Goal: Find specific page/section: Find specific page/section

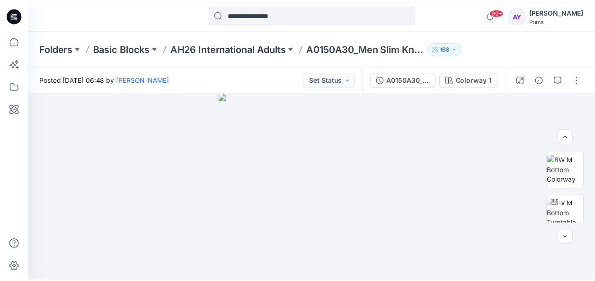
scroll to position [95, 0]
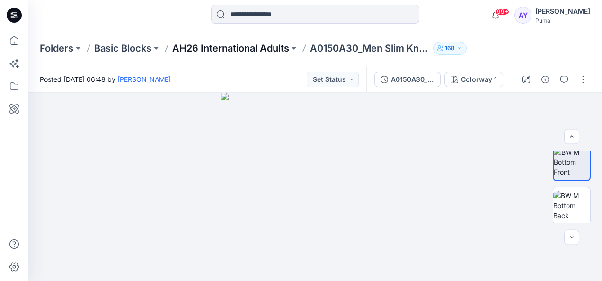
click at [191, 45] on p "AH26 International Adults" at bounding box center [230, 48] width 117 height 13
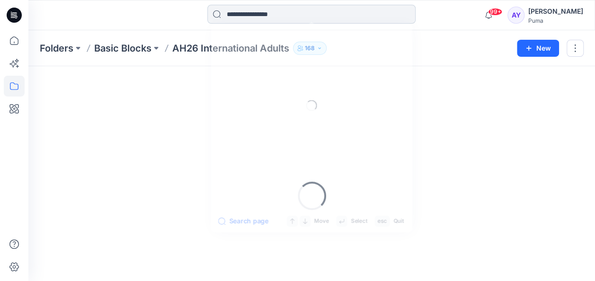
click at [248, 13] on input at bounding box center [311, 14] width 208 height 19
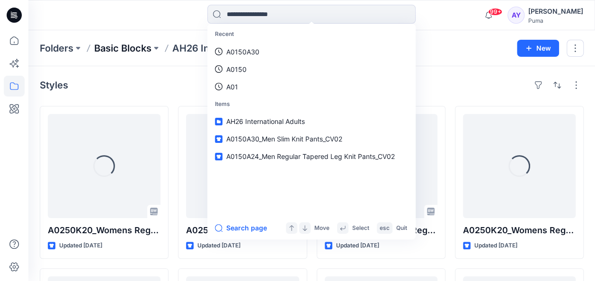
click at [107, 45] on p "Basic Blocks" at bounding box center [122, 48] width 57 height 13
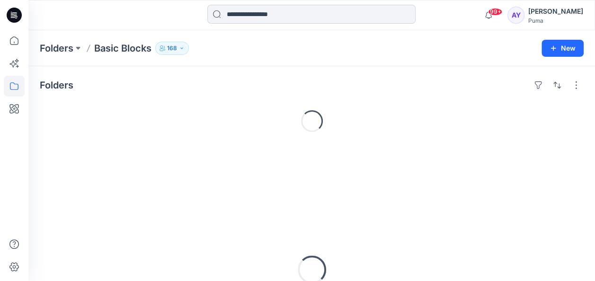
click at [264, 14] on input at bounding box center [311, 14] width 208 height 19
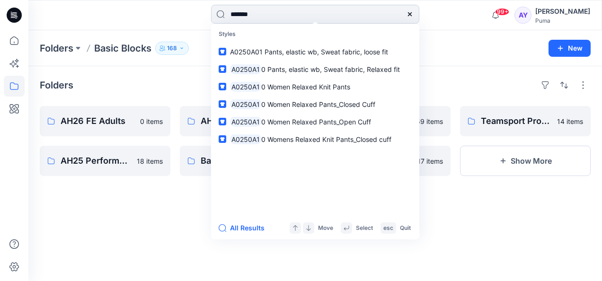
type input "********"
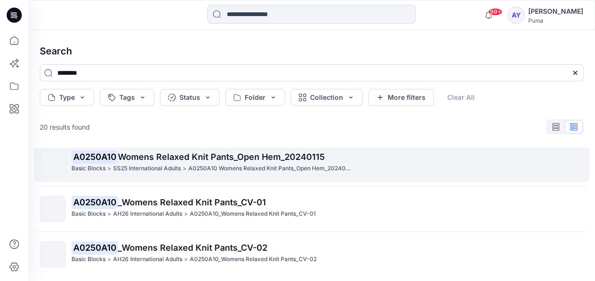
scroll to position [40, 0]
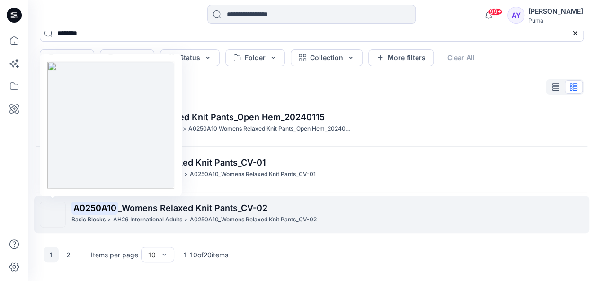
click at [53, 215] on img at bounding box center [53, 215] width 0 height 0
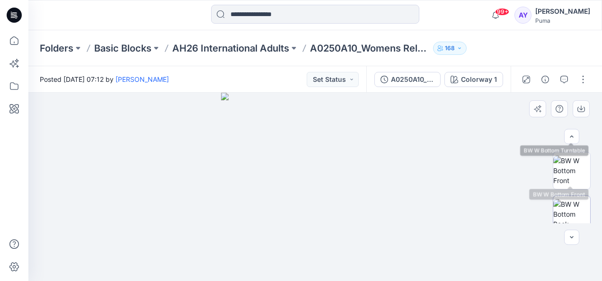
scroll to position [95, 0]
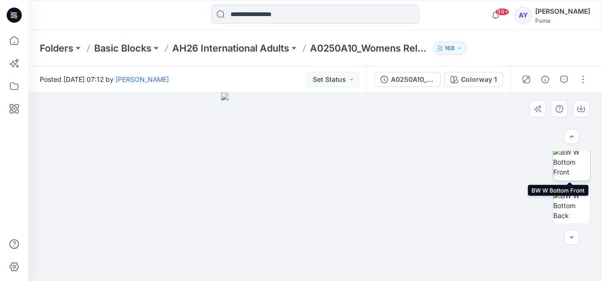
click at [572, 170] on img at bounding box center [571, 162] width 37 height 30
